Goal: Task Accomplishment & Management: Manage account settings

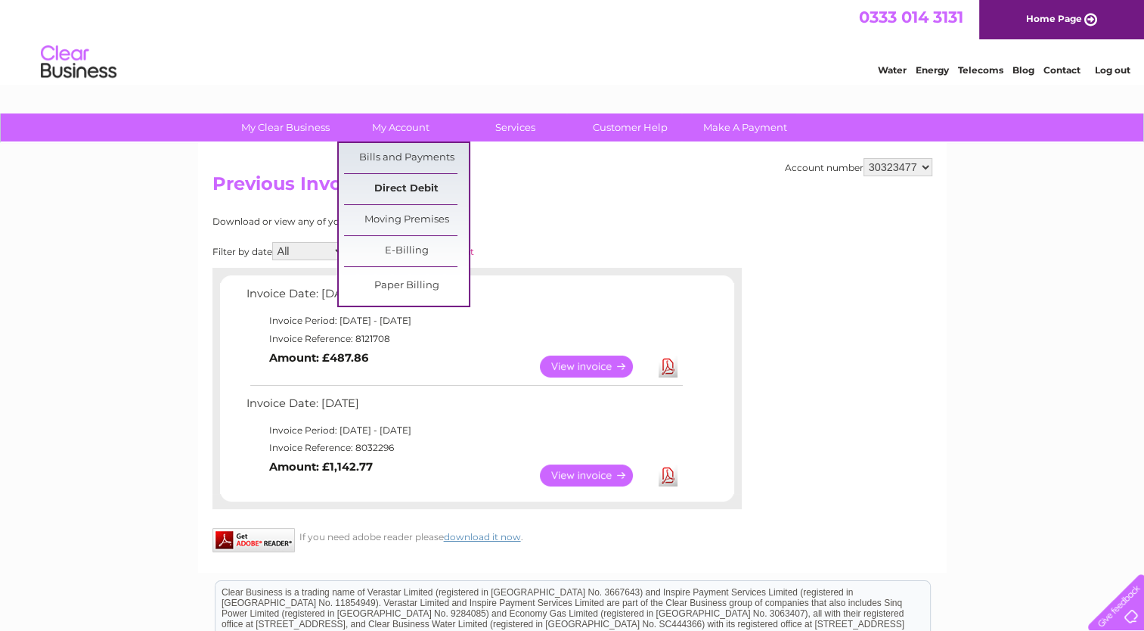
click at [386, 186] on link "Direct Debit" at bounding box center [406, 189] width 125 height 30
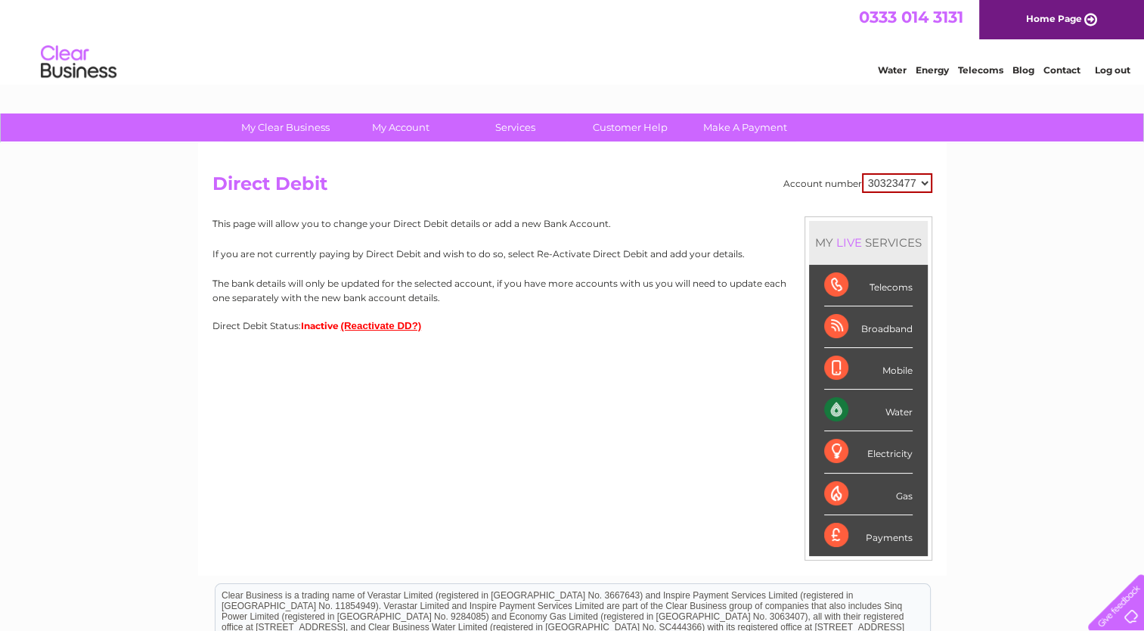
click at [369, 323] on button "(Reactivate DD?)" at bounding box center [381, 325] width 81 height 11
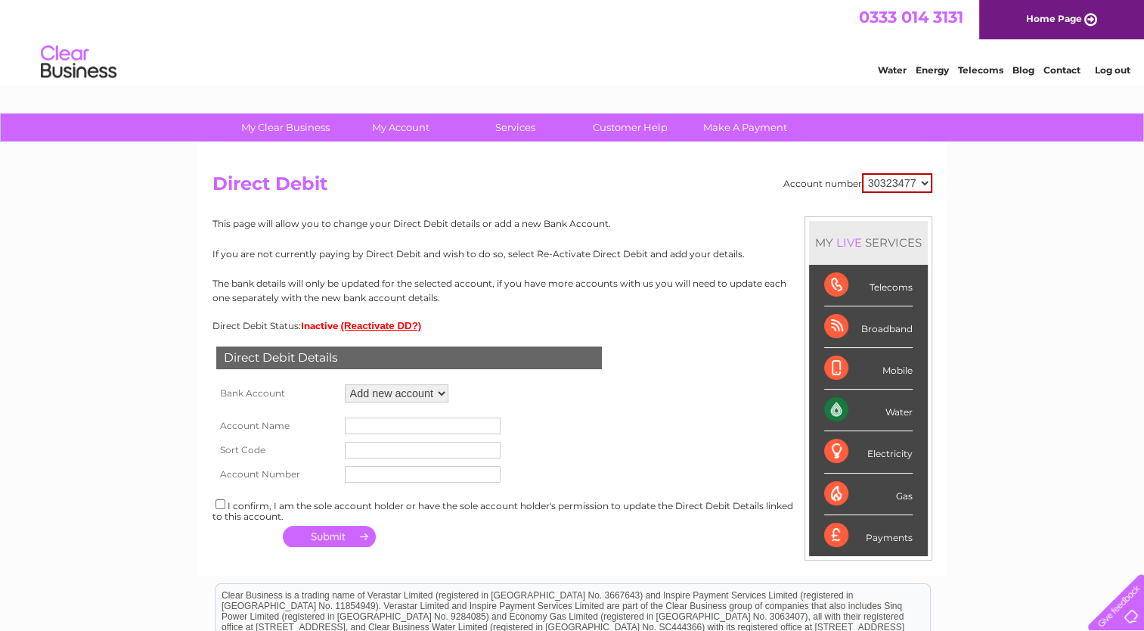
click at [436, 399] on select "Add new account" at bounding box center [397, 393] width 104 height 18
click at [393, 418] on input "text" at bounding box center [423, 425] width 156 height 17
type input "Stowford Pub Company Limited"
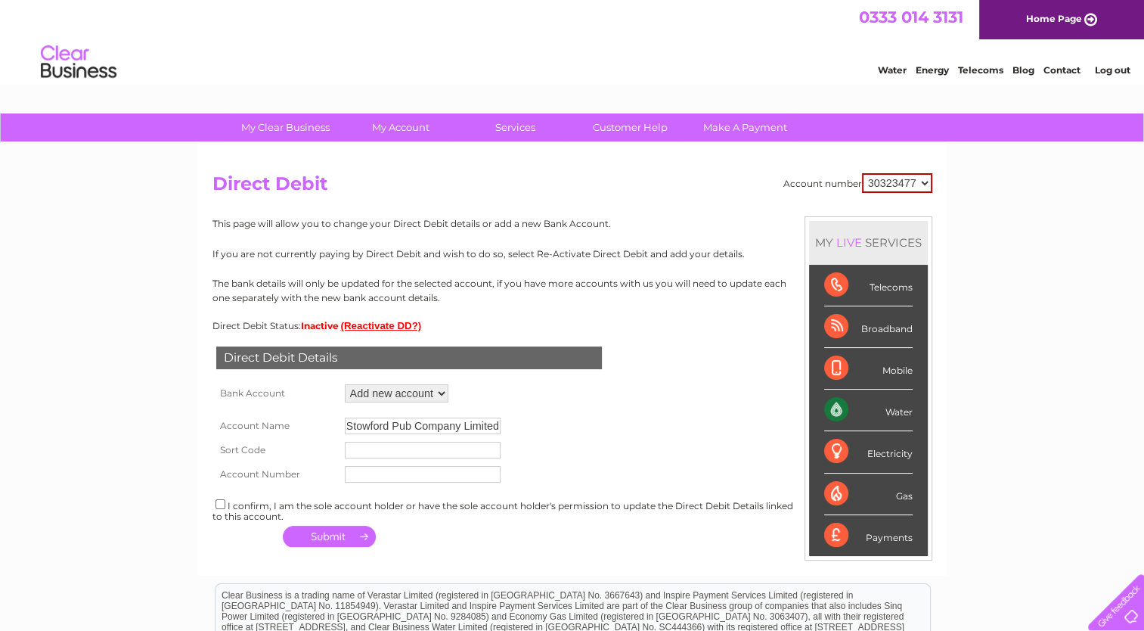
click at [368, 455] on input "text" at bounding box center [423, 450] width 156 height 17
type input "309078"
click at [359, 471] on input "text" at bounding box center [423, 474] width 156 height 17
type input "25959960"
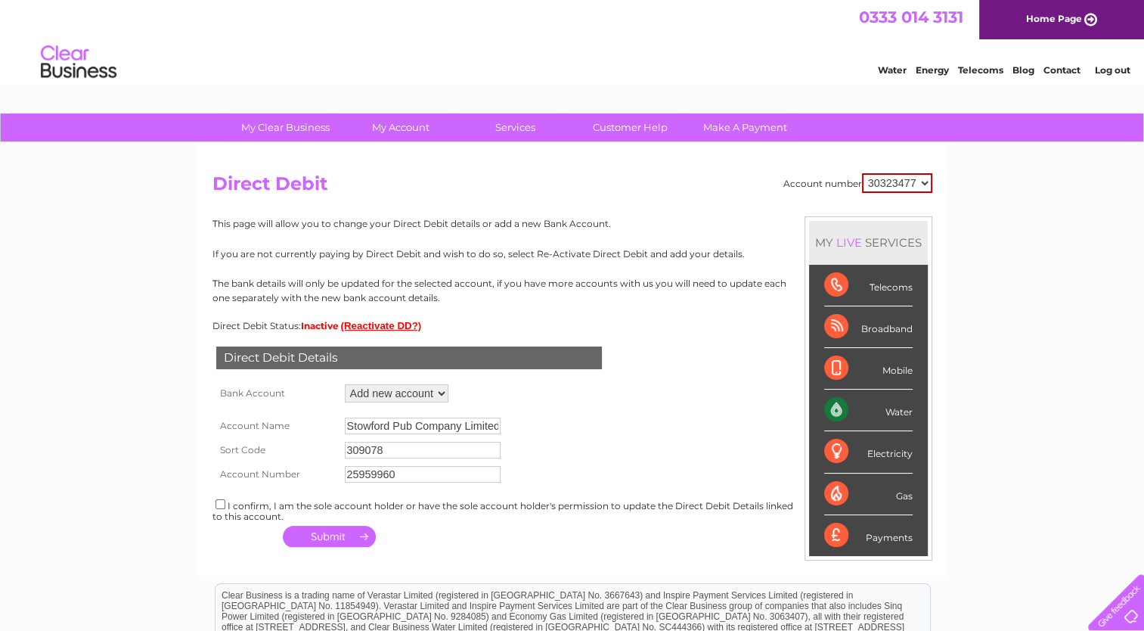
click at [222, 506] on input "checkbox" at bounding box center [221, 504] width 10 height 10
checkbox input "true"
click at [321, 538] on button "button" at bounding box center [329, 536] width 93 height 21
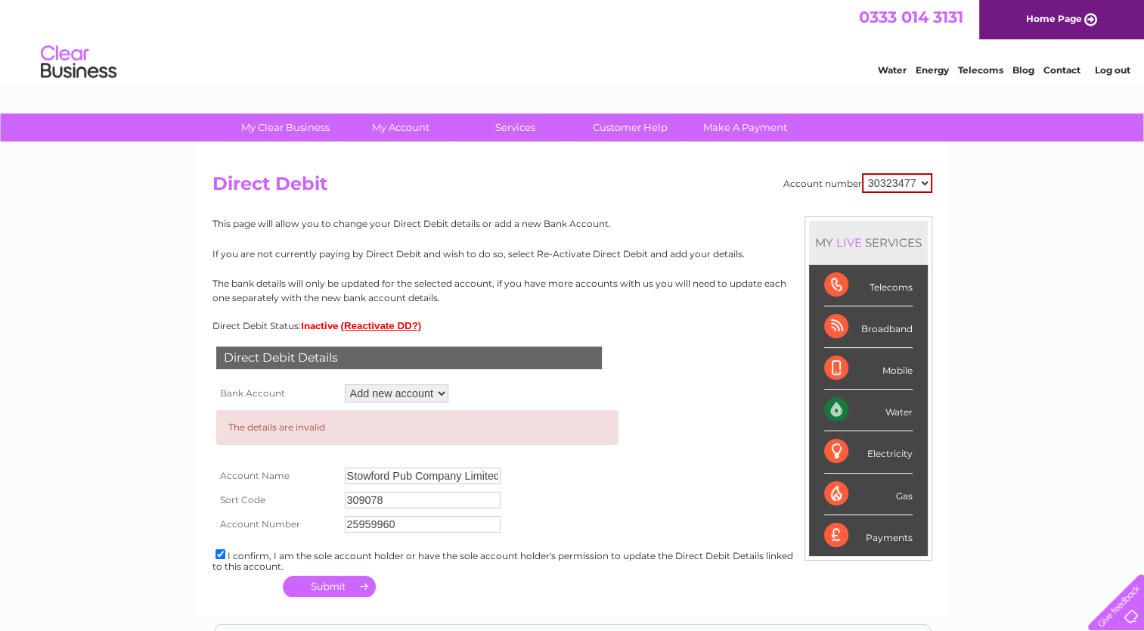
click at [357, 498] on input "309078" at bounding box center [423, 500] width 156 height 17
click at [373, 495] on input "30-9078" at bounding box center [423, 500] width 156 height 17
type input "30-90-78"
click at [328, 584] on button "button" at bounding box center [329, 585] width 93 height 21
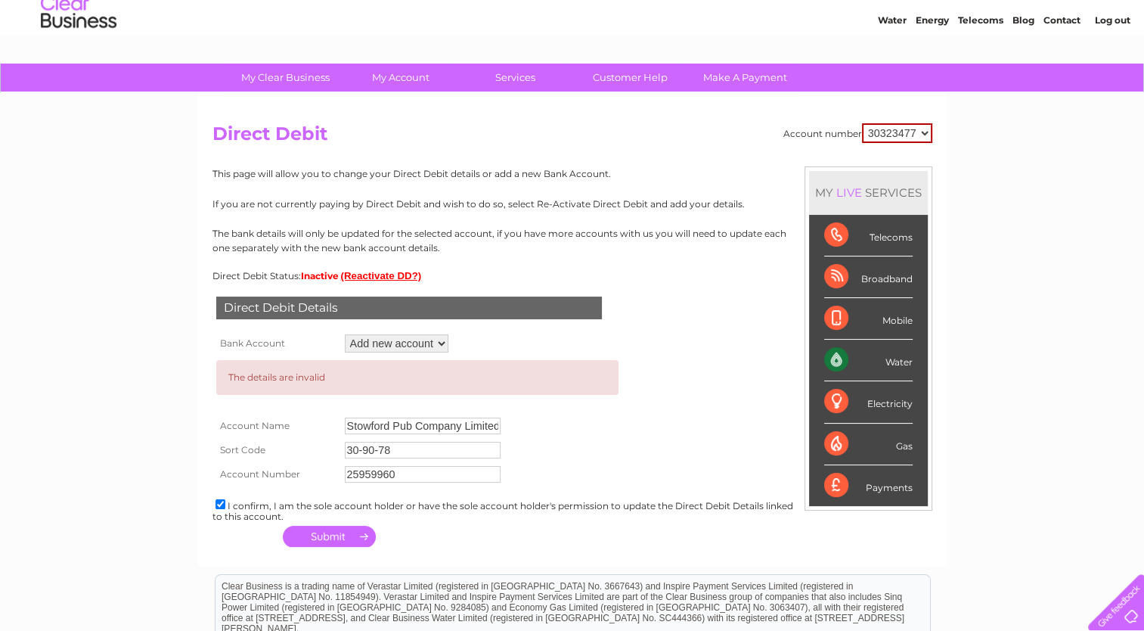
scroll to position [76, 0]
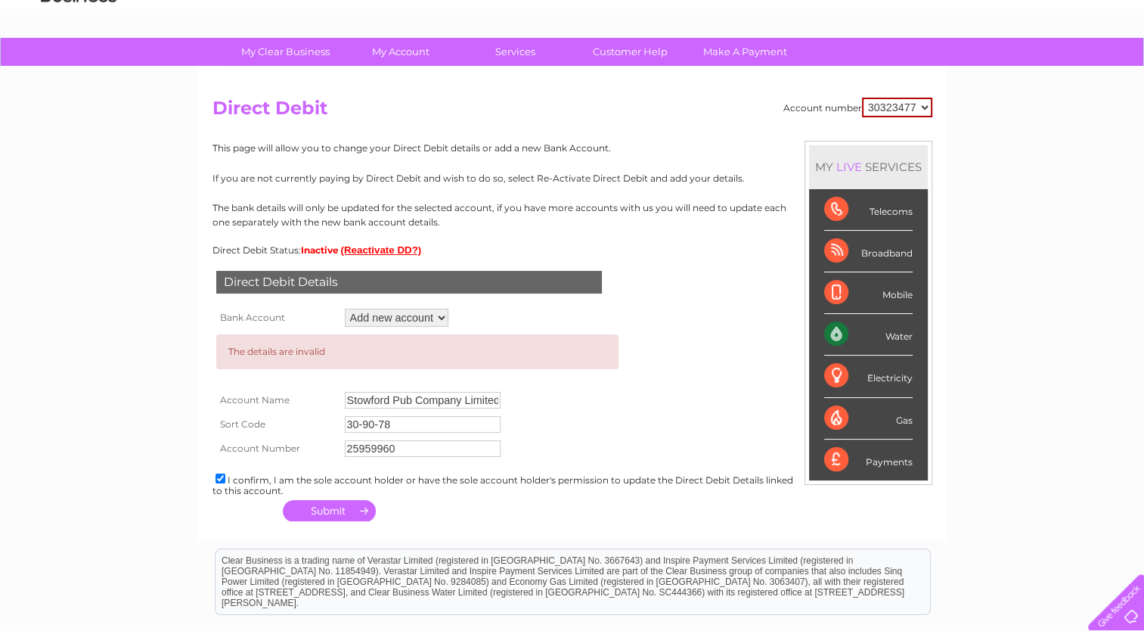
click at [445, 319] on select "Add new account" at bounding box center [397, 318] width 104 height 18
click at [360, 244] on div "This page will allow you to change your Direct Debit details or add a new Bank …" at bounding box center [572, 198] width 720 height 115
click at [359, 250] on button "(Reactivate DD?)" at bounding box center [381, 249] width 81 height 11
click at [376, 250] on button "(Reactivate DD?)" at bounding box center [381, 249] width 81 height 11
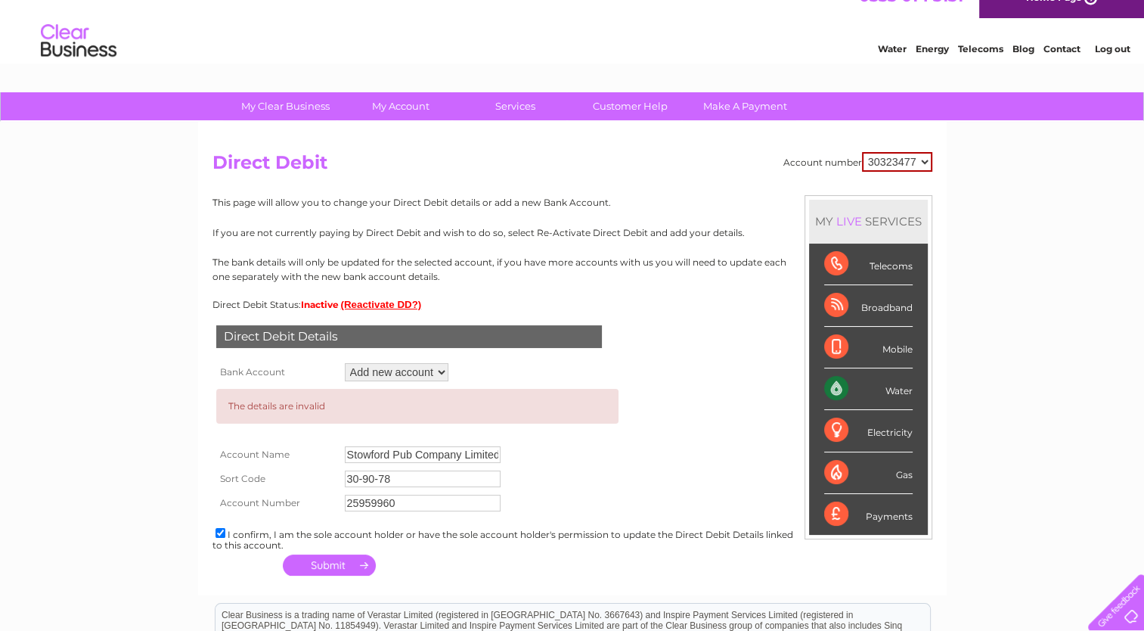
scroll to position [0, 0]
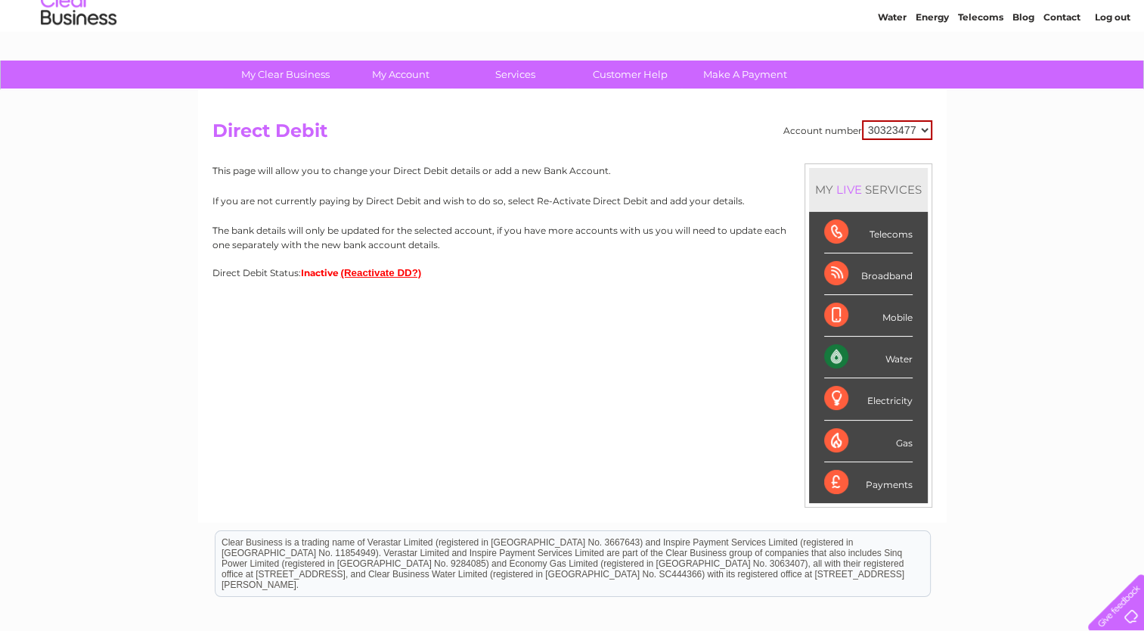
scroll to position [76, 0]
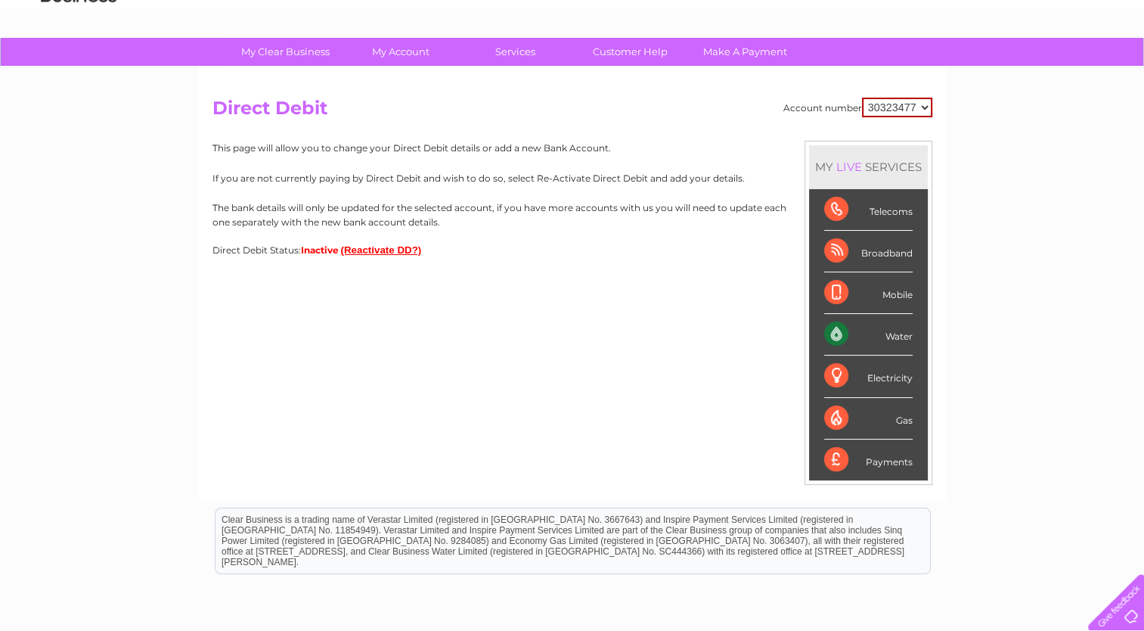
click at [353, 248] on button "(Reactivate DD?)" at bounding box center [381, 249] width 81 height 11
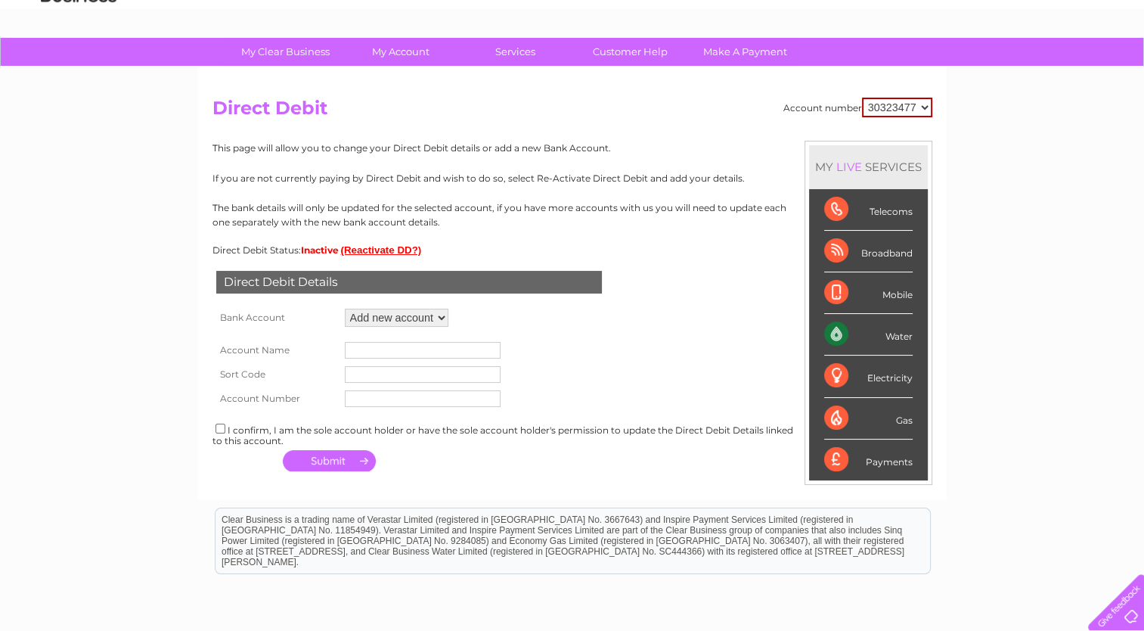
click at [371, 342] on input "text" at bounding box center [423, 350] width 156 height 17
type input "Stowford Pub Company Limited"
type input "309078"
type input "25959960"
click at [354, 464] on button "button" at bounding box center [329, 460] width 93 height 21
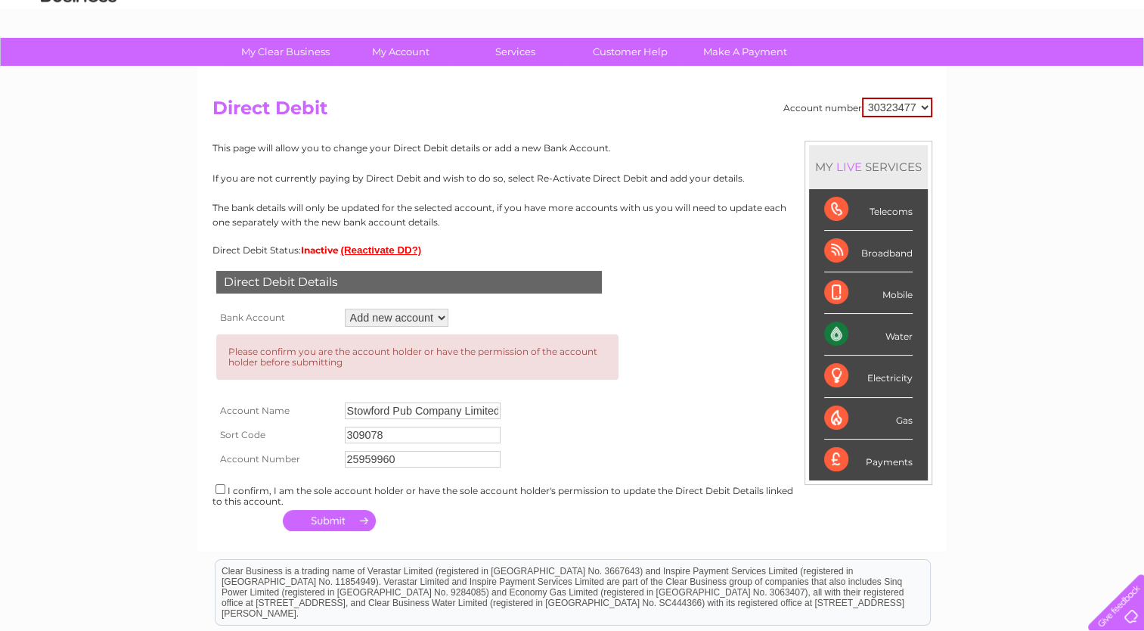
click at [218, 491] on input "checkbox" at bounding box center [221, 489] width 10 height 10
checkbox input "true"
click at [329, 526] on button "button" at bounding box center [329, 520] width 93 height 21
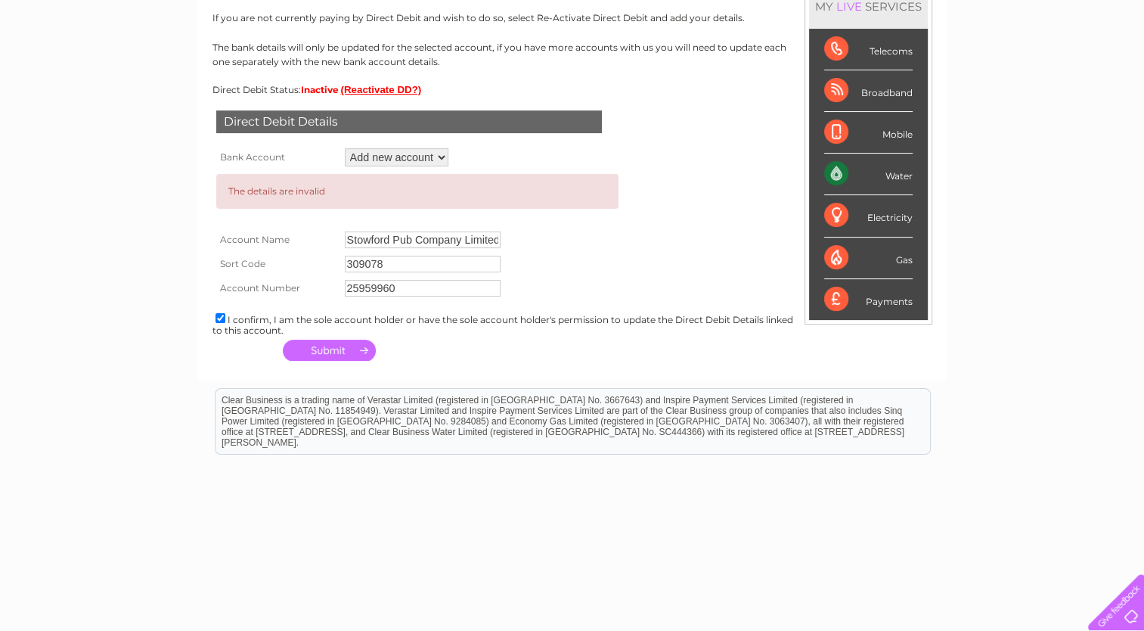
scroll to position [256, 0]
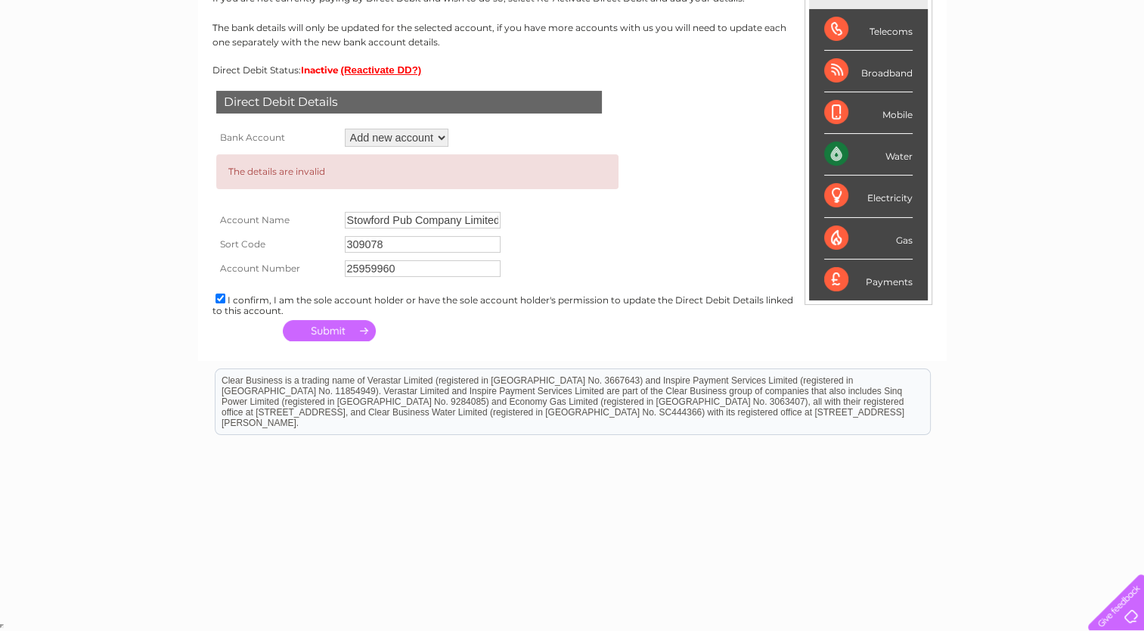
click at [1112, 606] on div at bounding box center [1113, 599] width 62 height 62
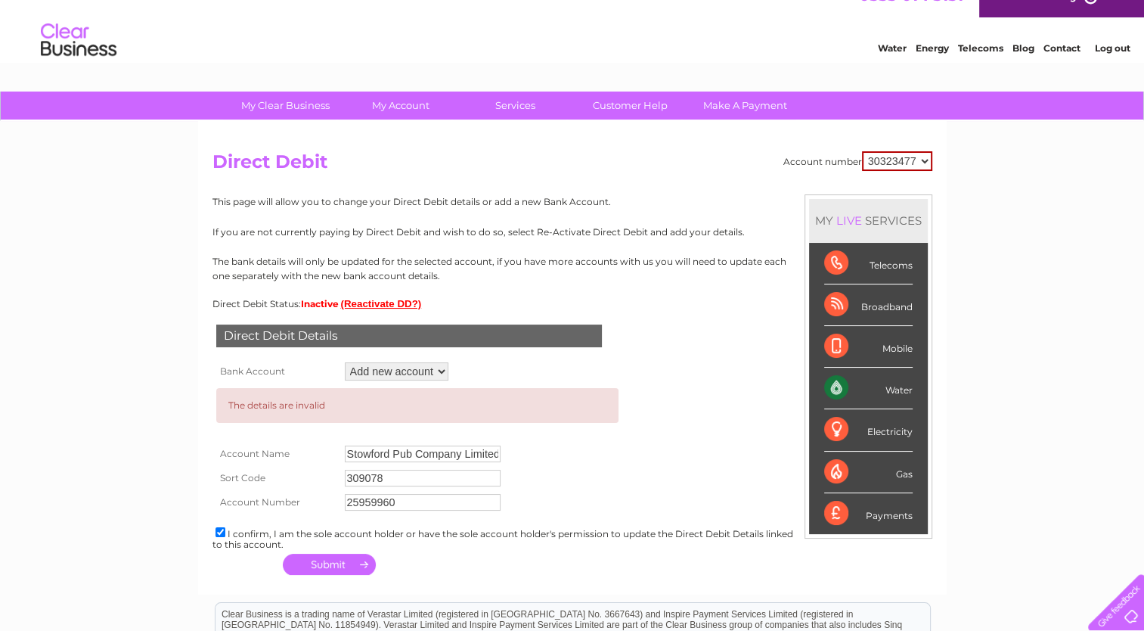
scroll to position [0, 0]
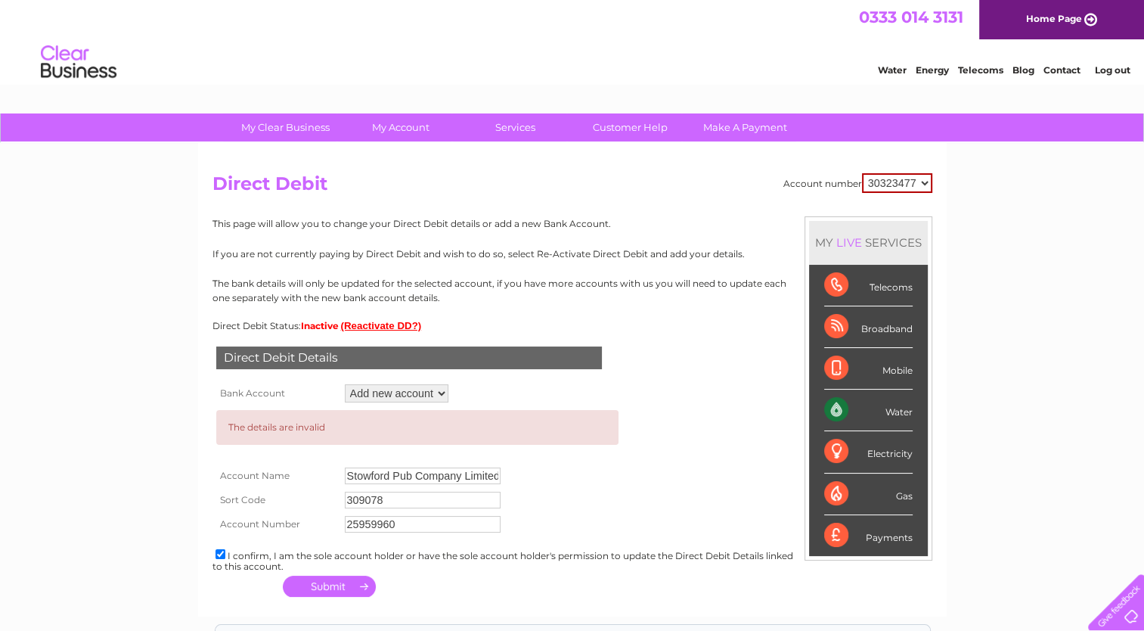
click at [893, 410] on div "Water" at bounding box center [868, 410] width 88 height 42
click at [833, 406] on div "Water" at bounding box center [868, 410] width 88 height 42
click at [833, 537] on div "Payments" at bounding box center [868, 535] width 88 height 41
click at [926, 183] on select "30323477" at bounding box center [897, 183] width 70 height 20
click at [862, 173] on select "30323477" at bounding box center [897, 183] width 70 height 20
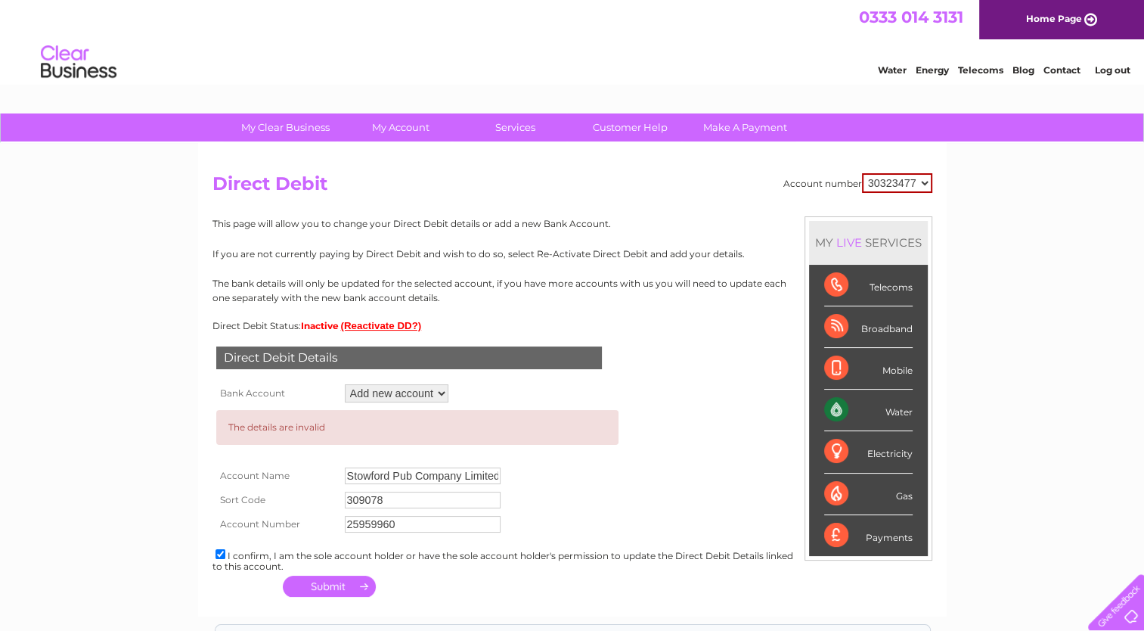
click at [309, 587] on button "button" at bounding box center [329, 585] width 93 height 21
click at [444, 398] on select "Add new account" at bounding box center [397, 393] width 104 height 18
click at [345, 384] on select "Add new account" at bounding box center [397, 393] width 104 height 18
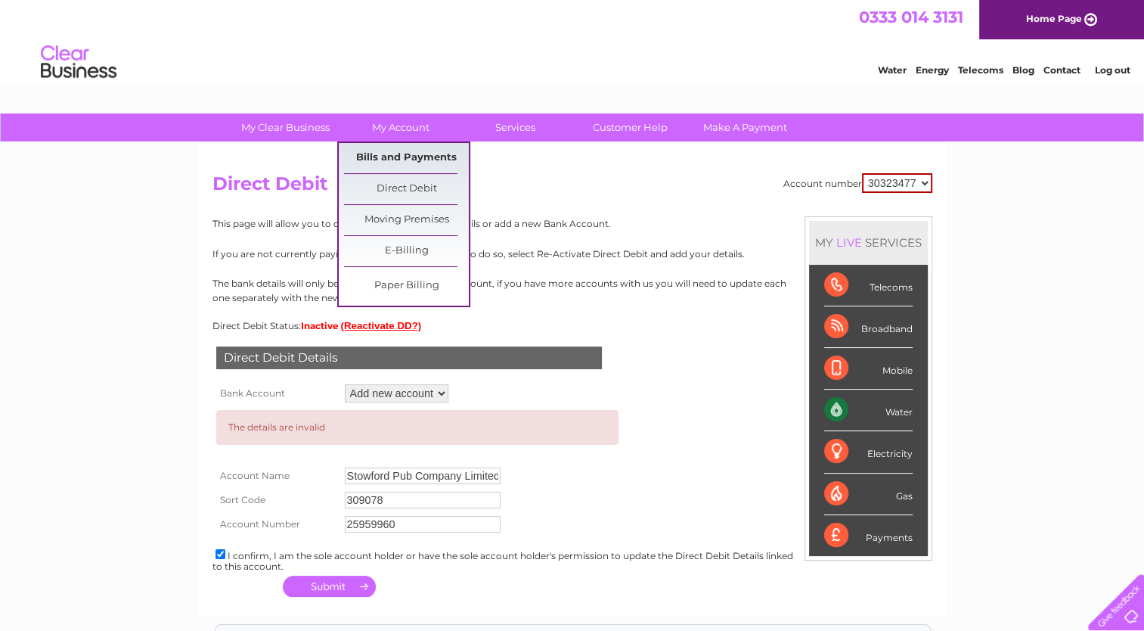
click at [409, 156] on link "Bills and Payments" at bounding box center [406, 158] width 125 height 30
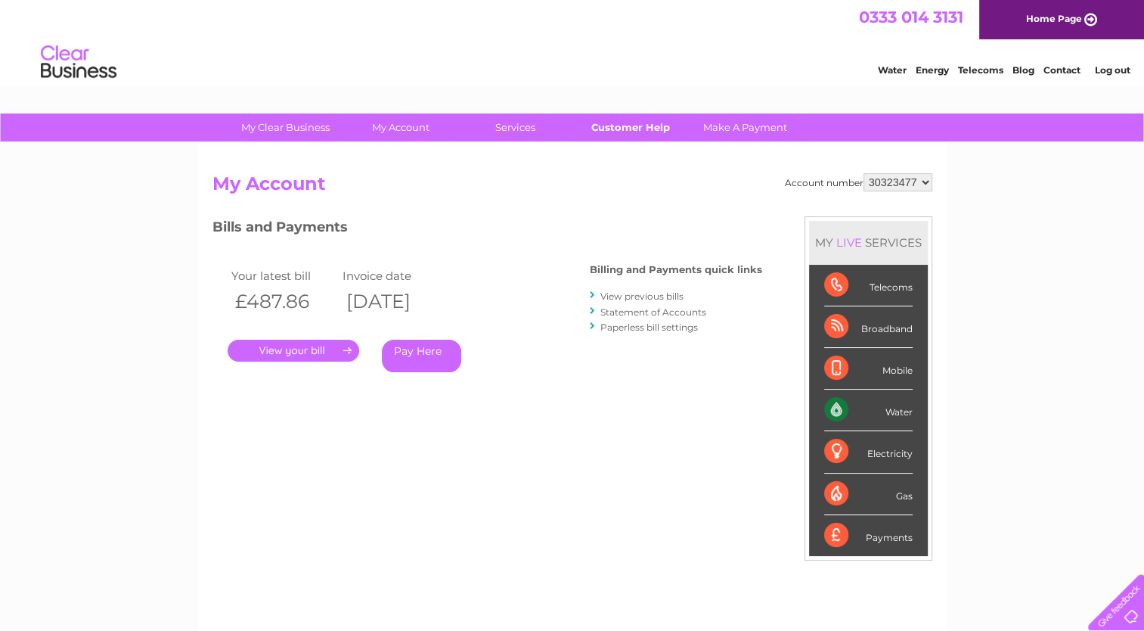
click at [617, 127] on link "Customer Help" at bounding box center [630, 127] width 125 height 28
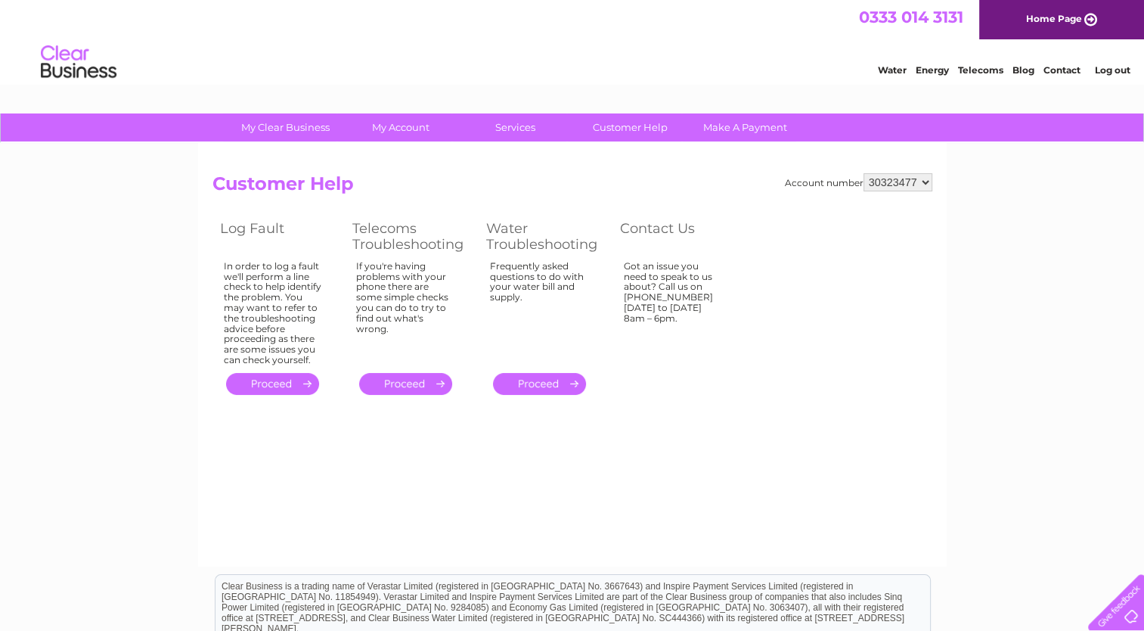
click at [287, 381] on link "." at bounding box center [272, 384] width 93 height 22
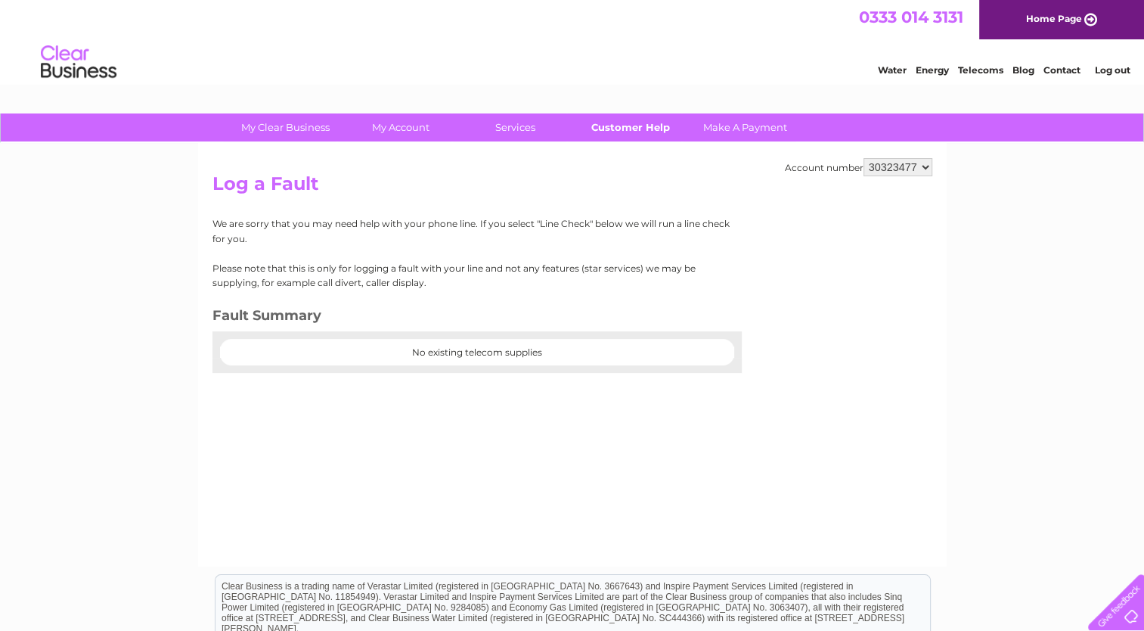
click at [603, 123] on link "Customer Help" at bounding box center [630, 127] width 125 height 28
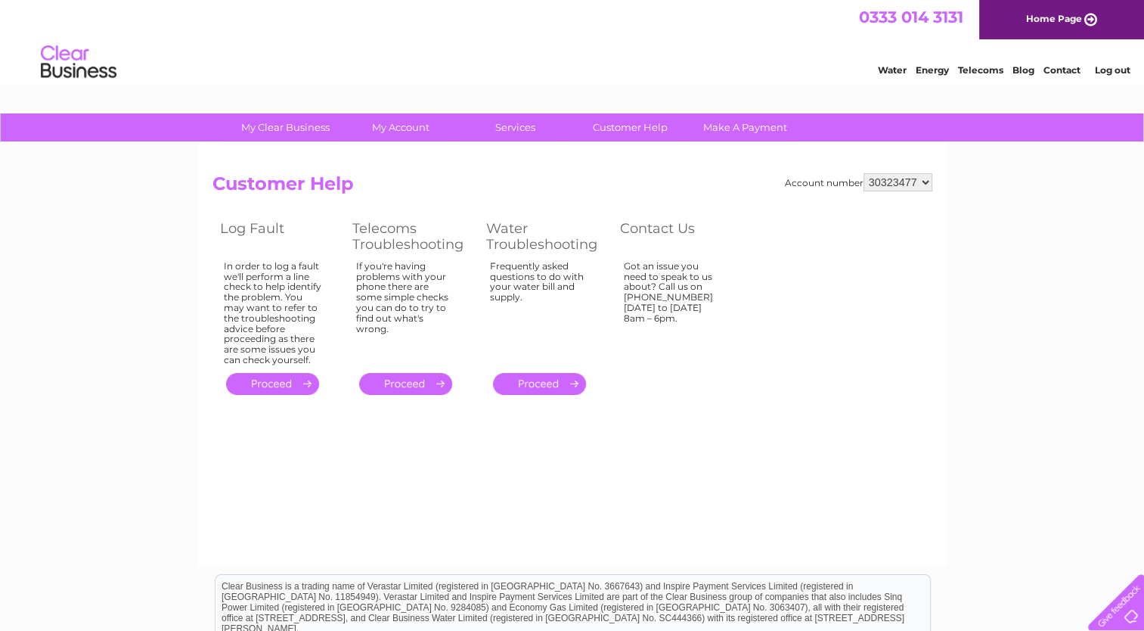
click at [538, 383] on link "." at bounding box center [539, 384] width 93 height 22
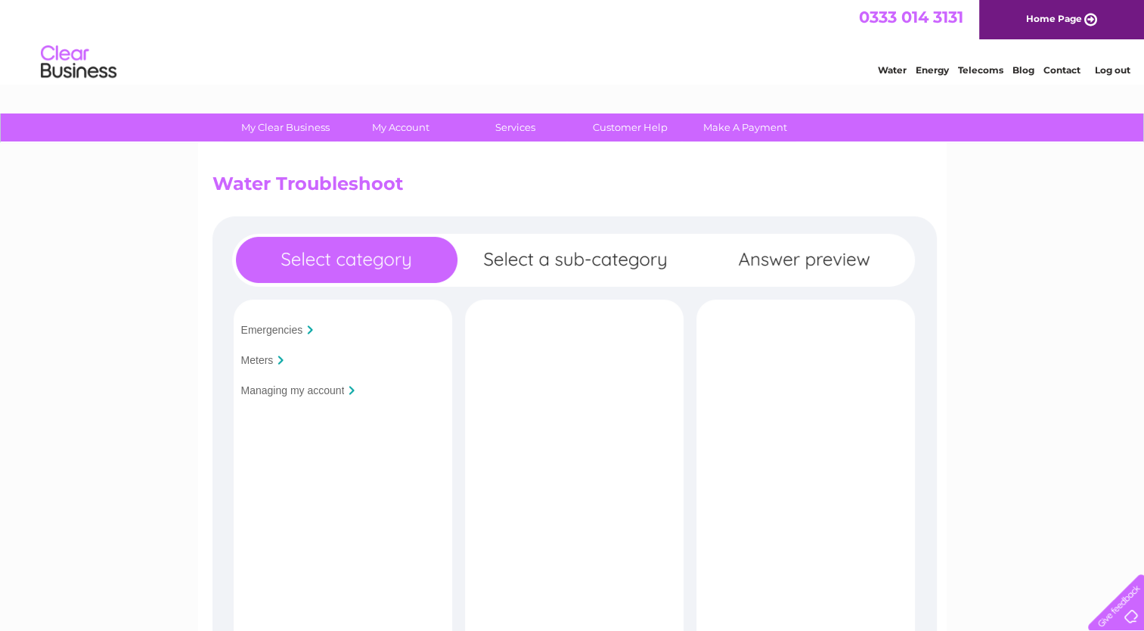
click at [315, 387] on input "Managing my account" at bounding box center [293, 390] width 104 height 12
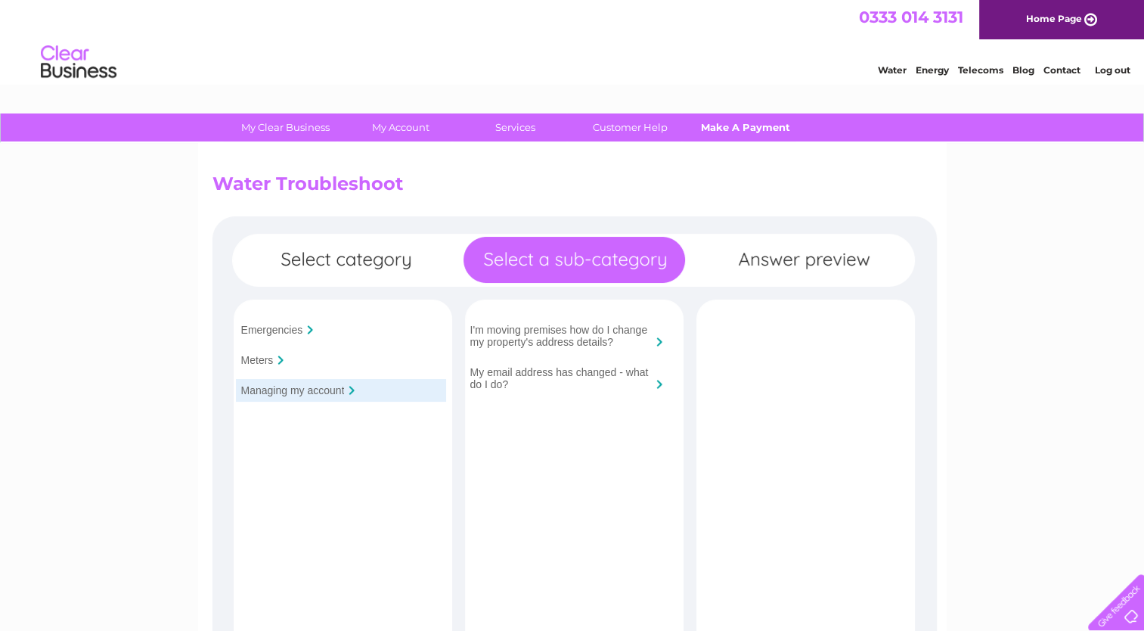
click at [721, 120] on link "Make A Payment" at bounding box center [745, 127] width 125 height 28
